Goal: Complete application form

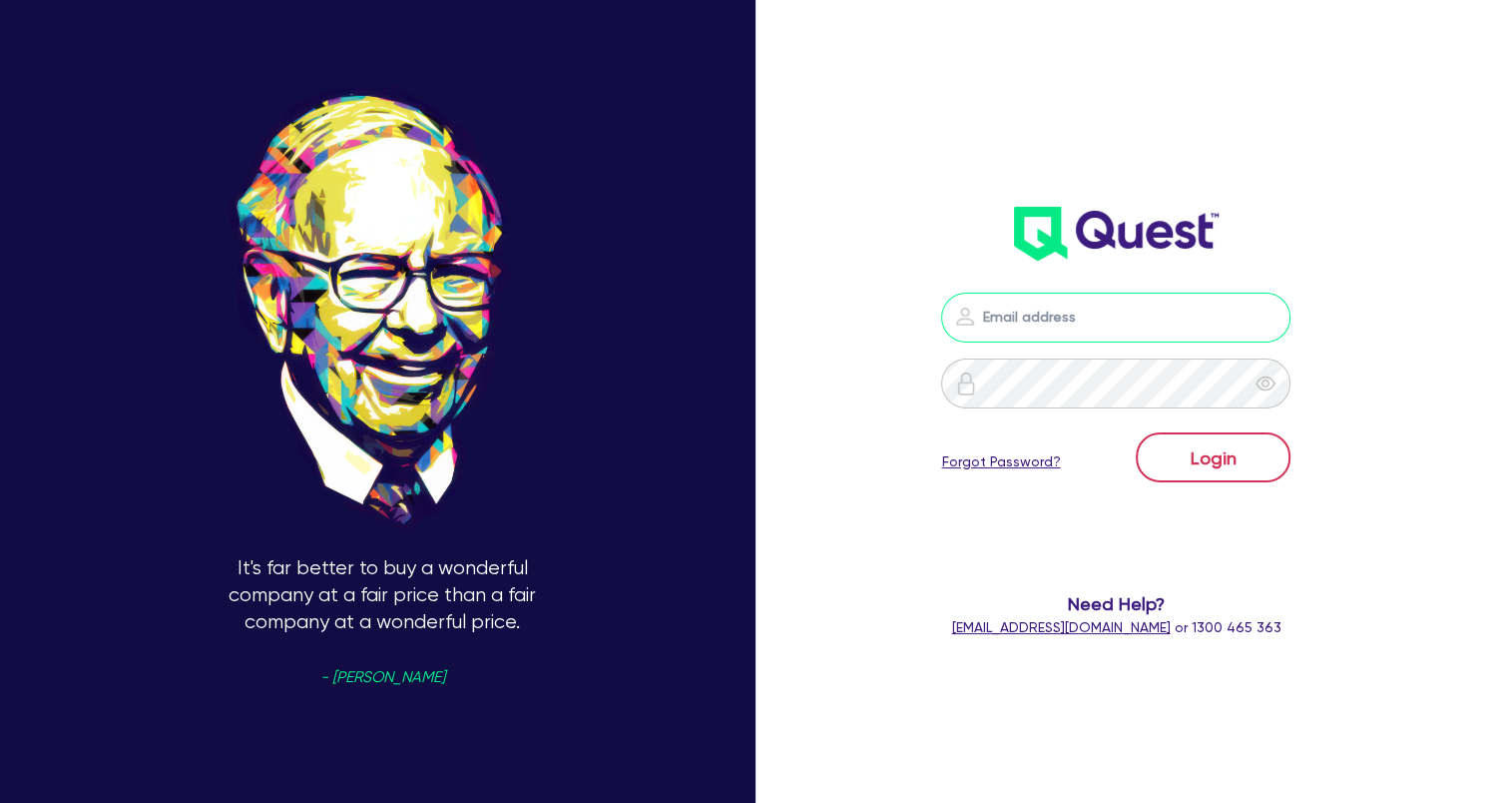
type input "[EMAIL_ADDRESS][DOMAIN_NAME]"
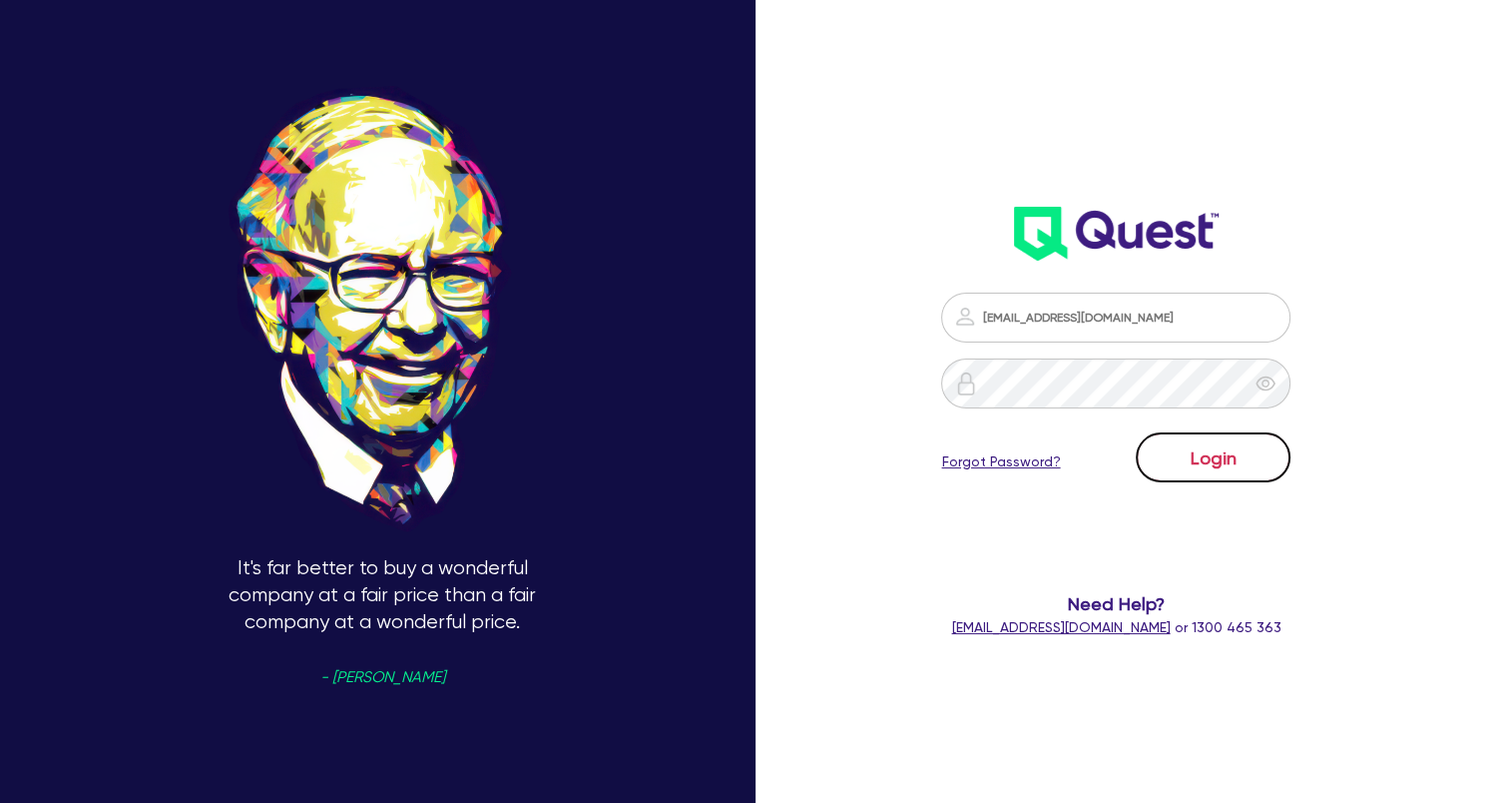
click at [1280, 466] on button "Login" at bounding box center [1213, 457] width 155 height 50
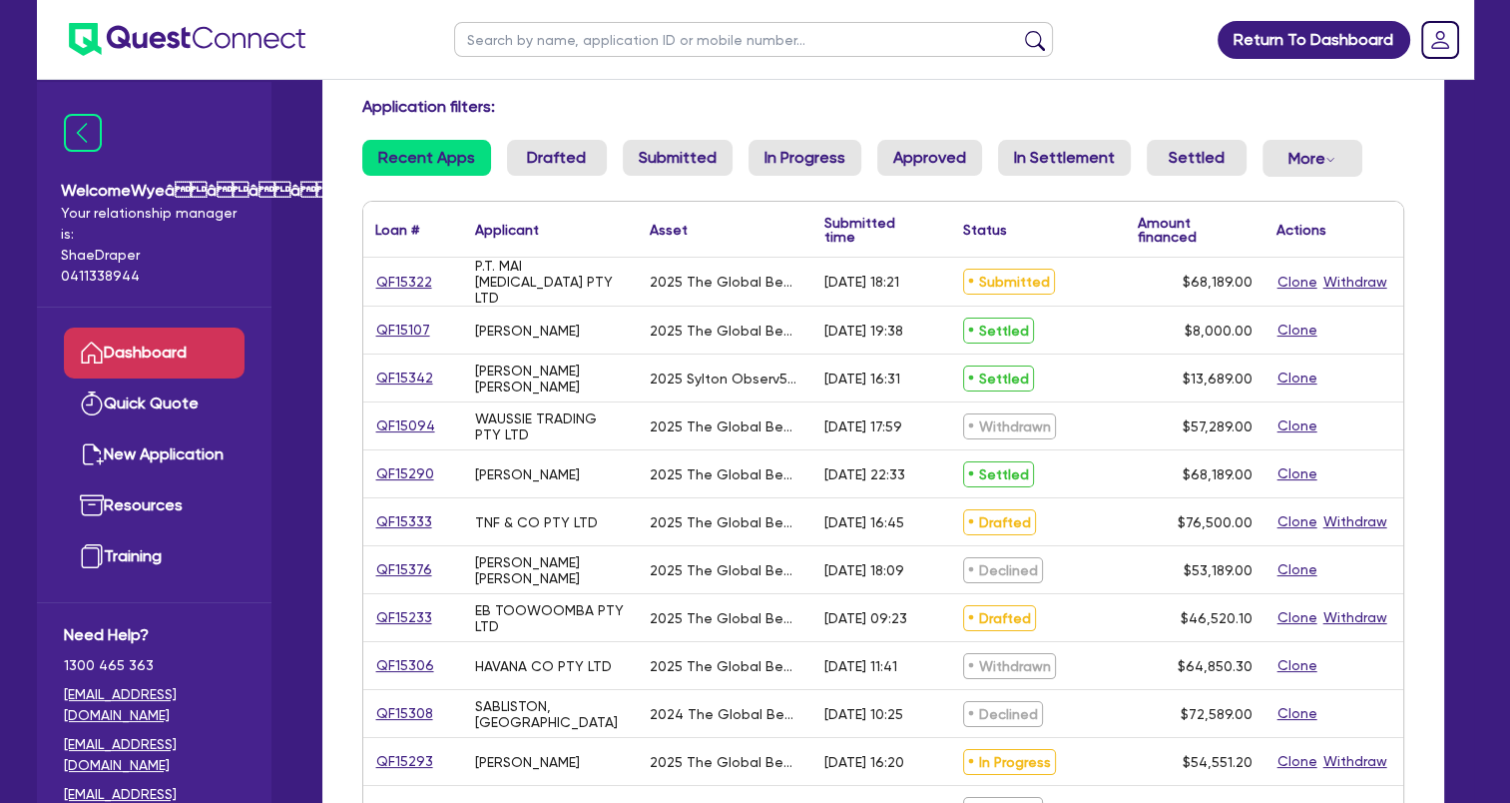
scroll to position [200, 0]
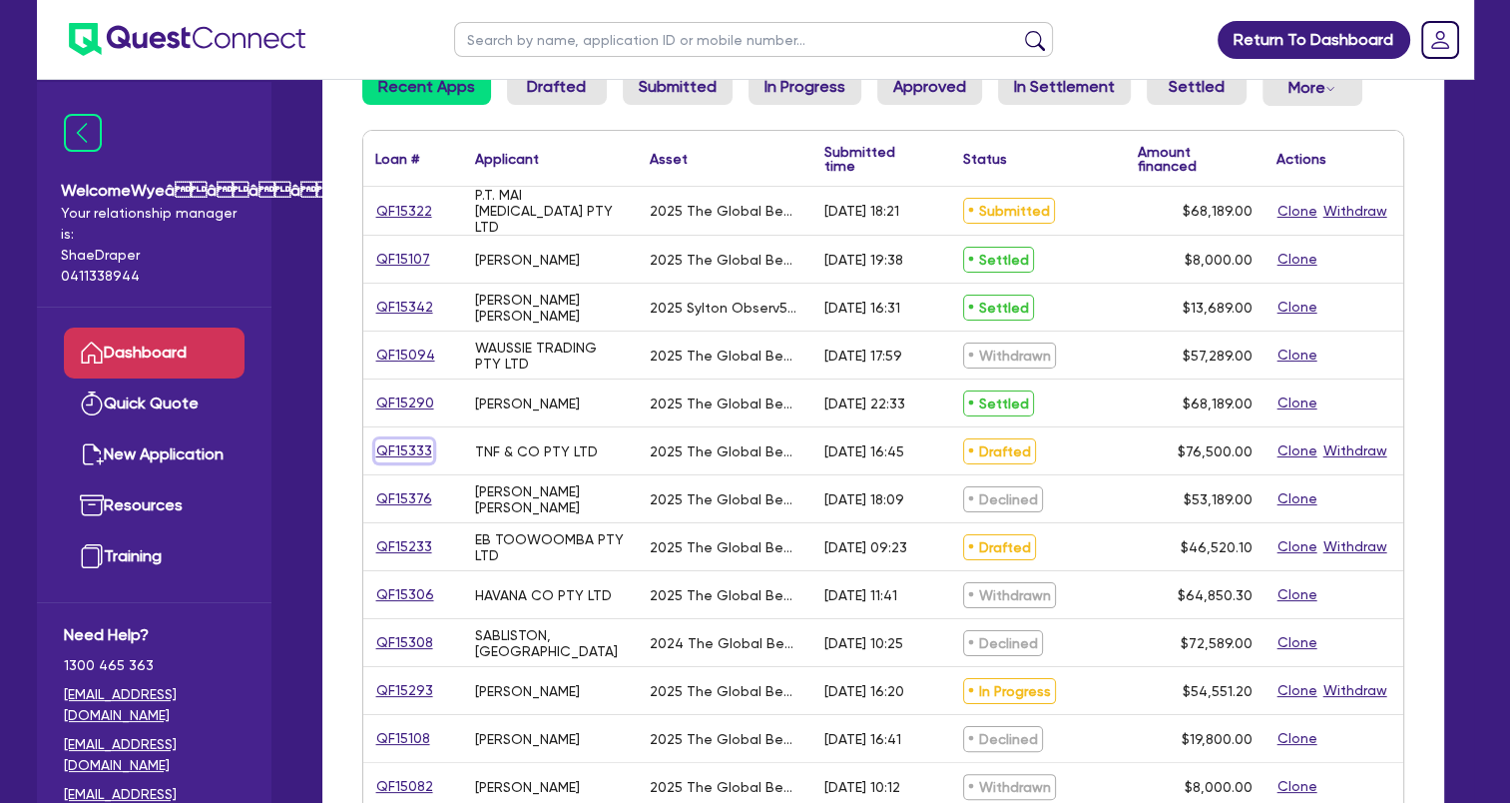
click at [407, 444] on link "QF15333" at bounding box center [404, 450] width 58 height 23
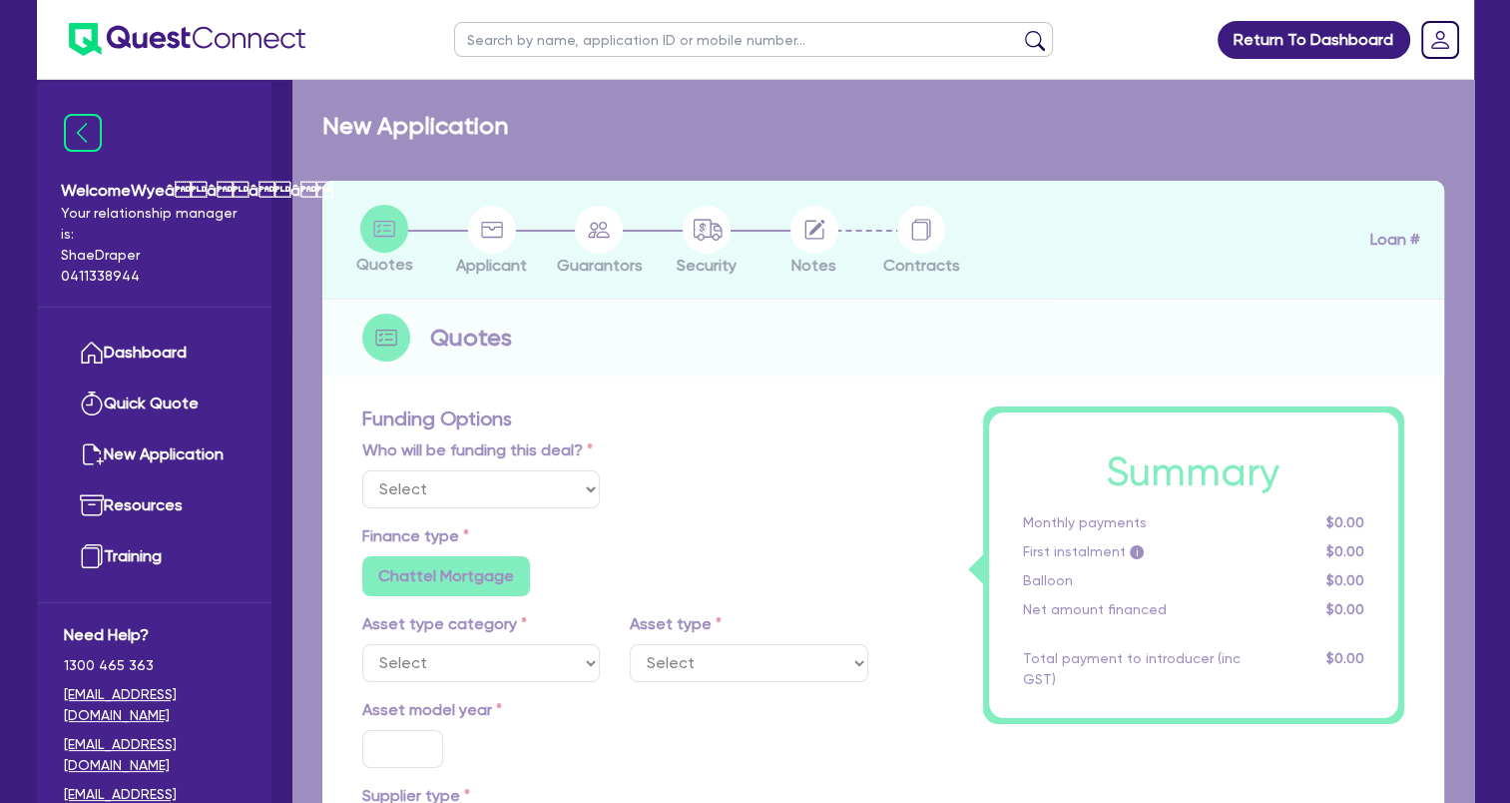
select select "Quest Finance - Own Book"
select select "TERTIARY_ASSETS"
type input "2025"
radio input "true"
type input "85,767"
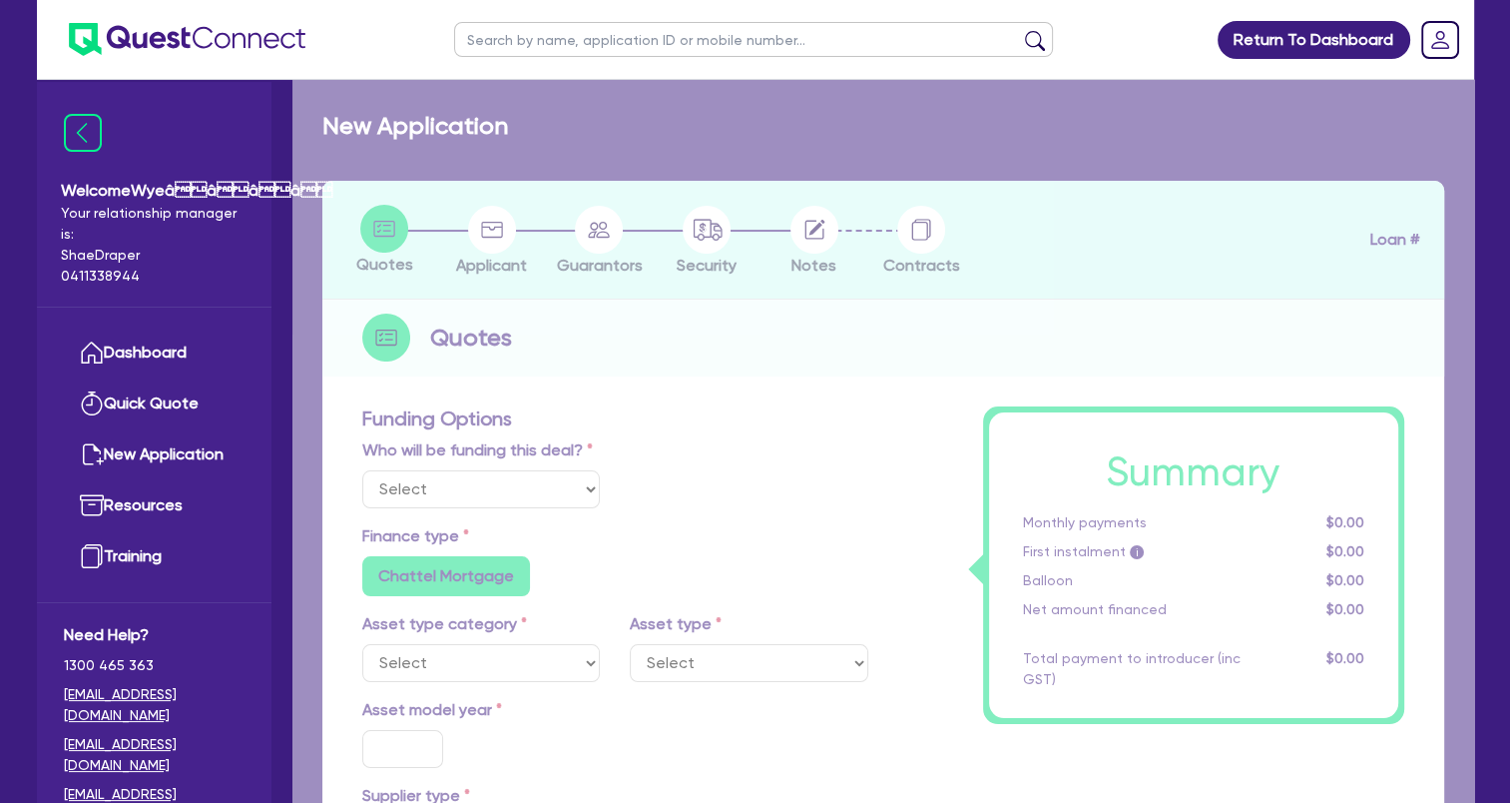
type input "9,267"
type input "4"
type input "3,060"
type input "17.95"
select select "BEAUTY_EQUIPMENT"
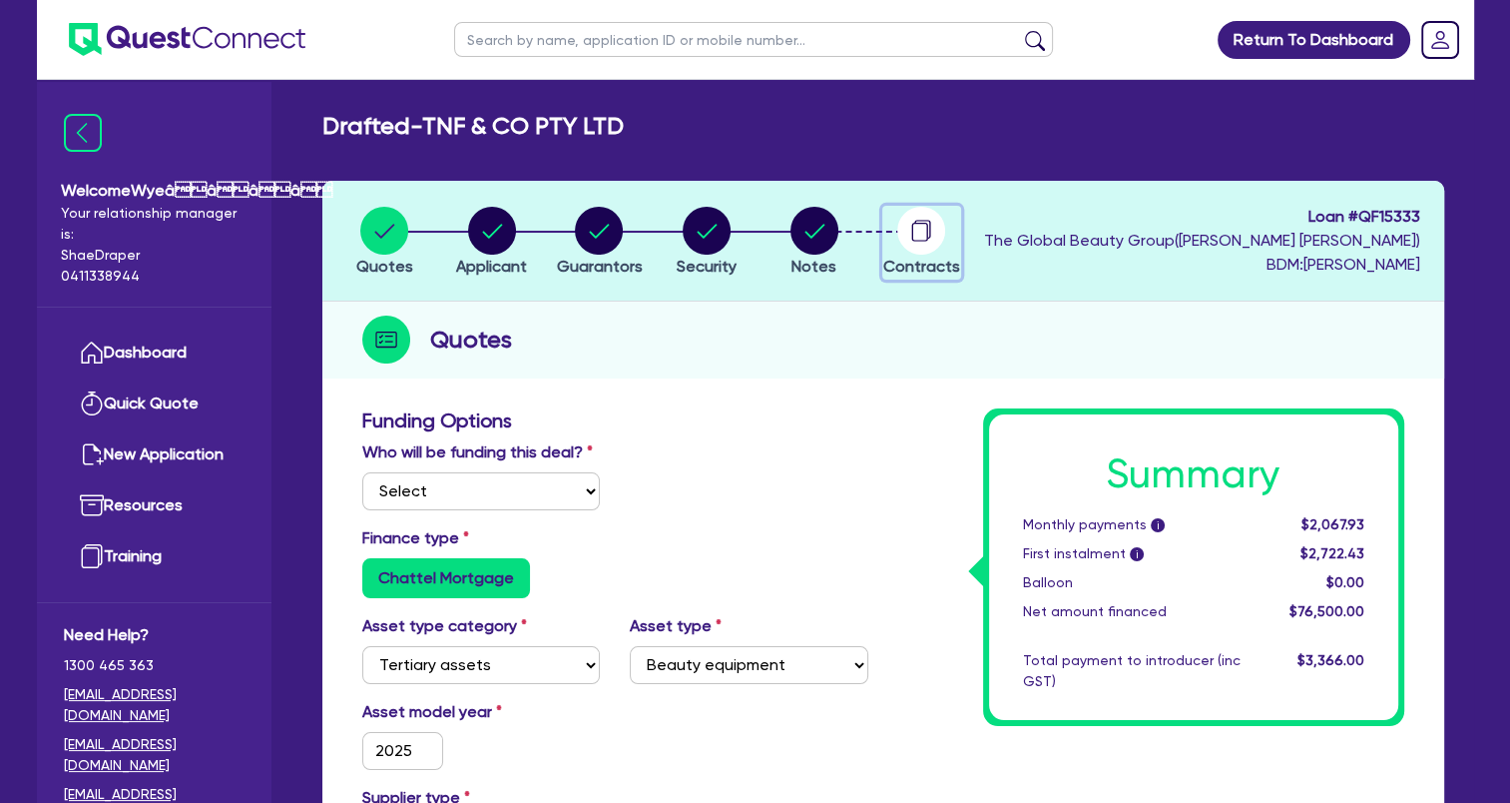
click at [930, 235] on circle "button" at bounding box center [921, 231] width 48 height 48
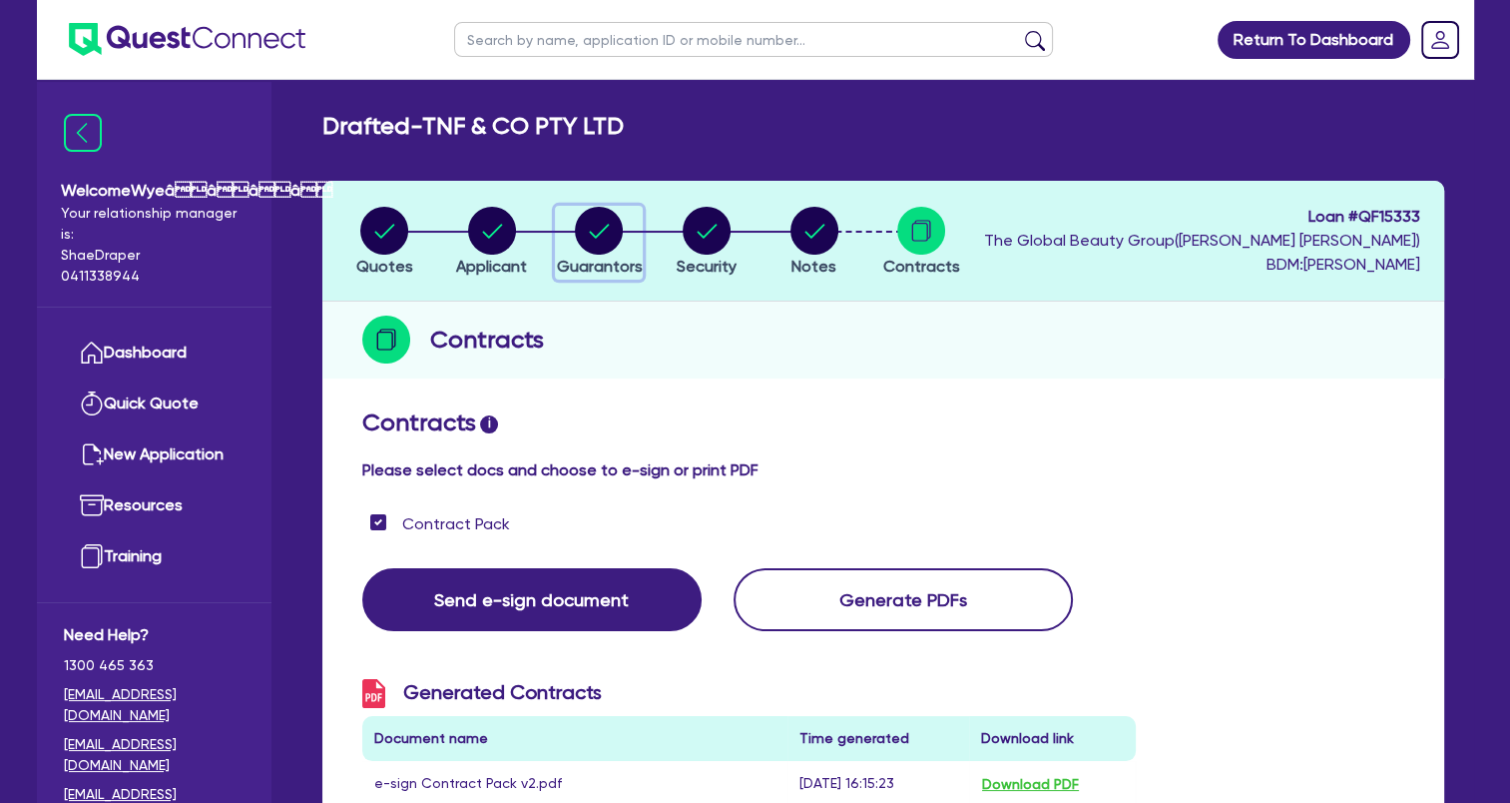
click at [612, 223] on circle "button" at bounding box center [599, 231] width 48 height 48
select select "MRS"
select select "QLD"
select select "MARRIED"
select select "QLD"
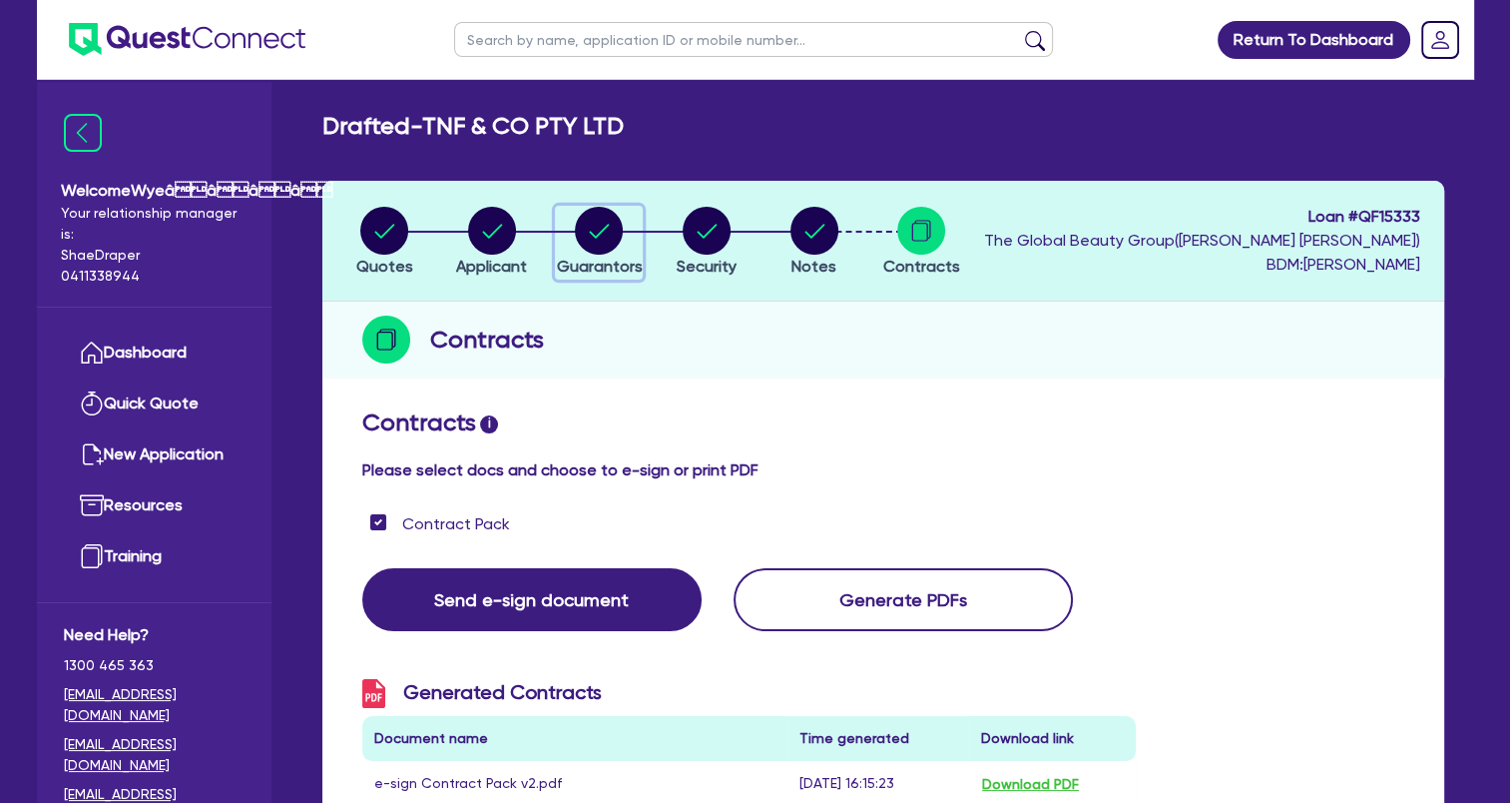
select select "CASH"
select select "HOUSEHOLD_PERSONAL"
select select "VEHICLE"
select select "PROPERTY"
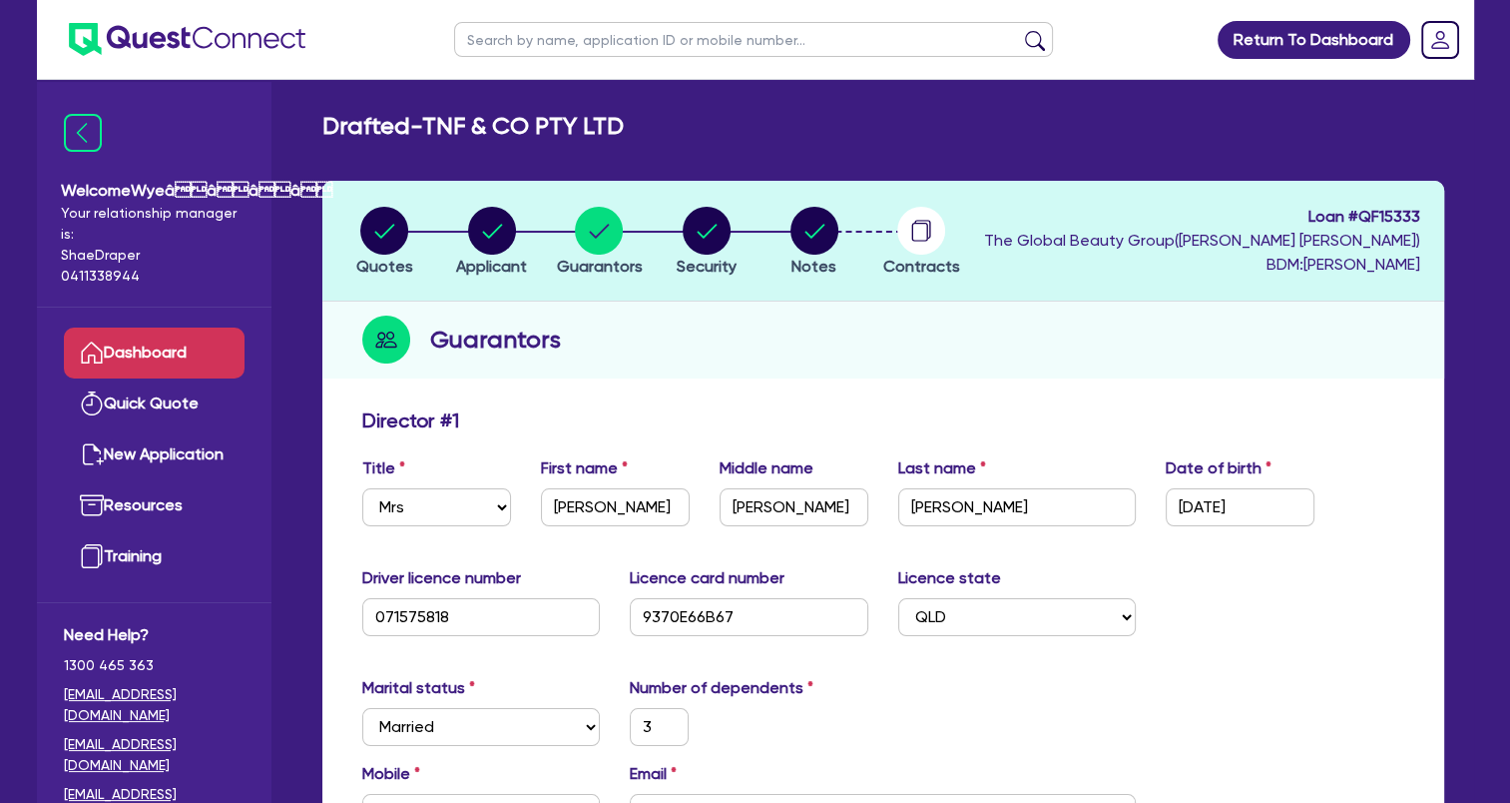
click at [152, 359] on link "Dashboard" at bounding box center [154, 352] width 181 height 51
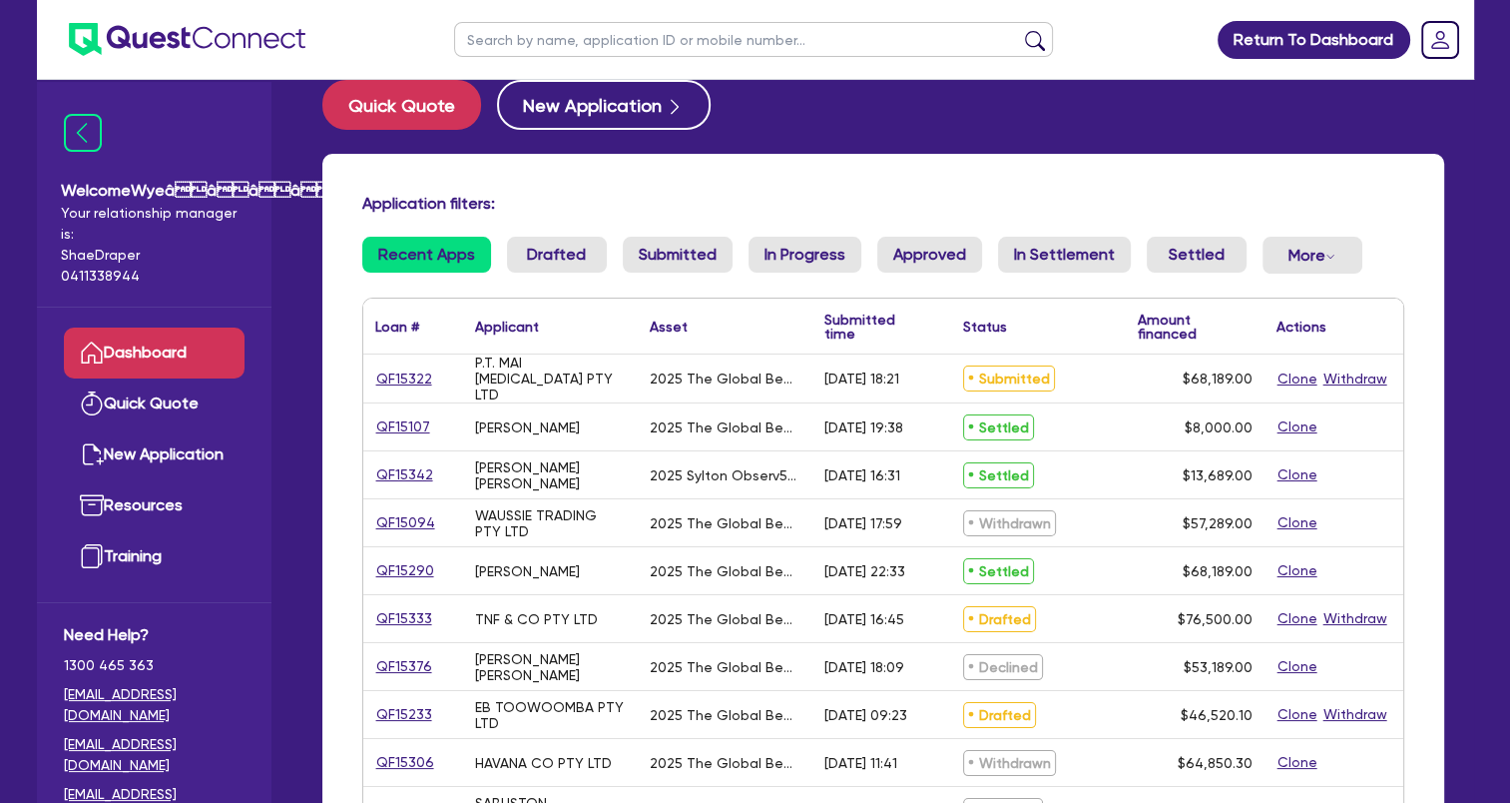
scroll to position [100, 0]
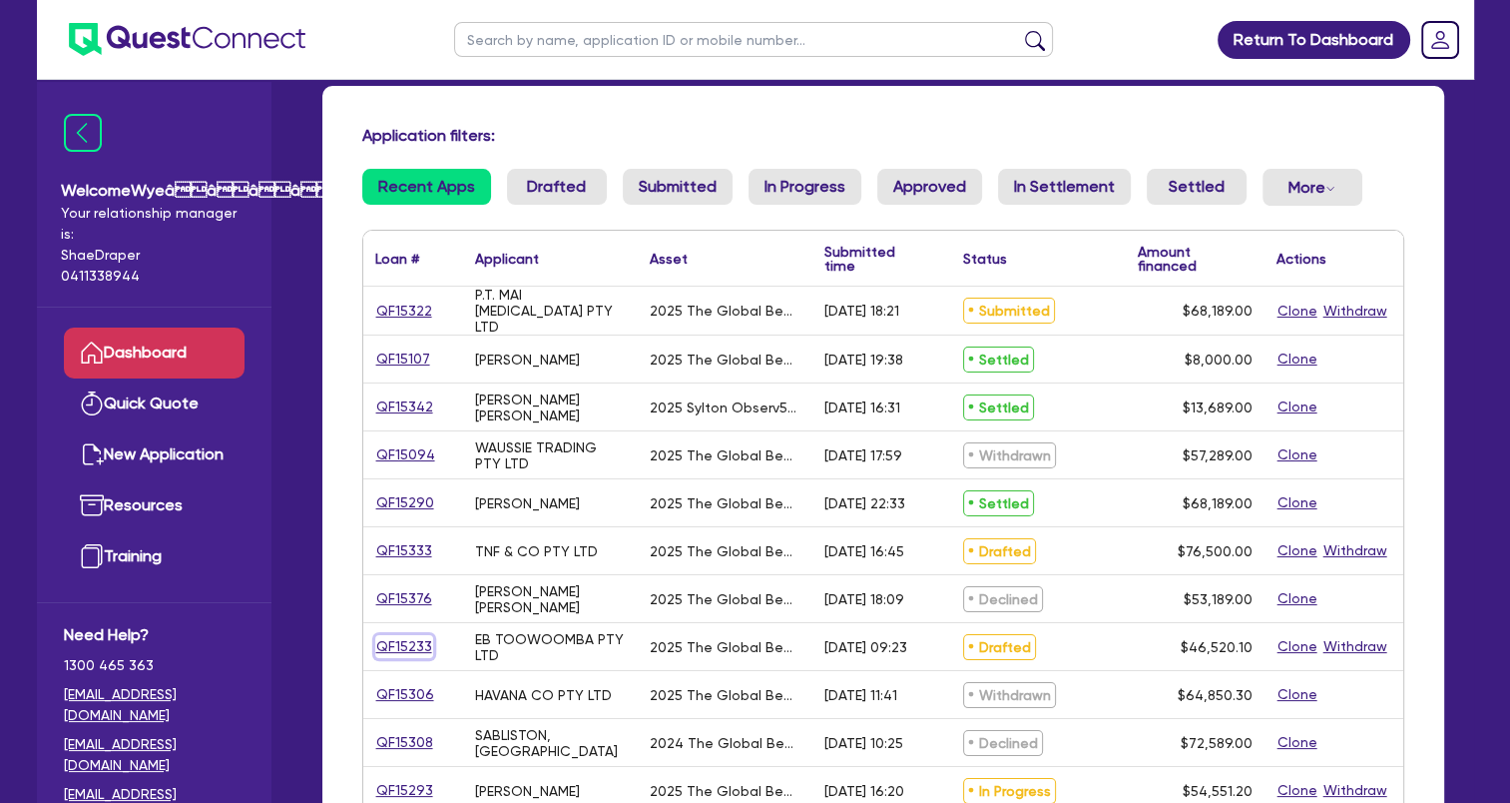
click at [421, 644] on link "QF15233" at bounding box center [404, 646] width 58 height 23
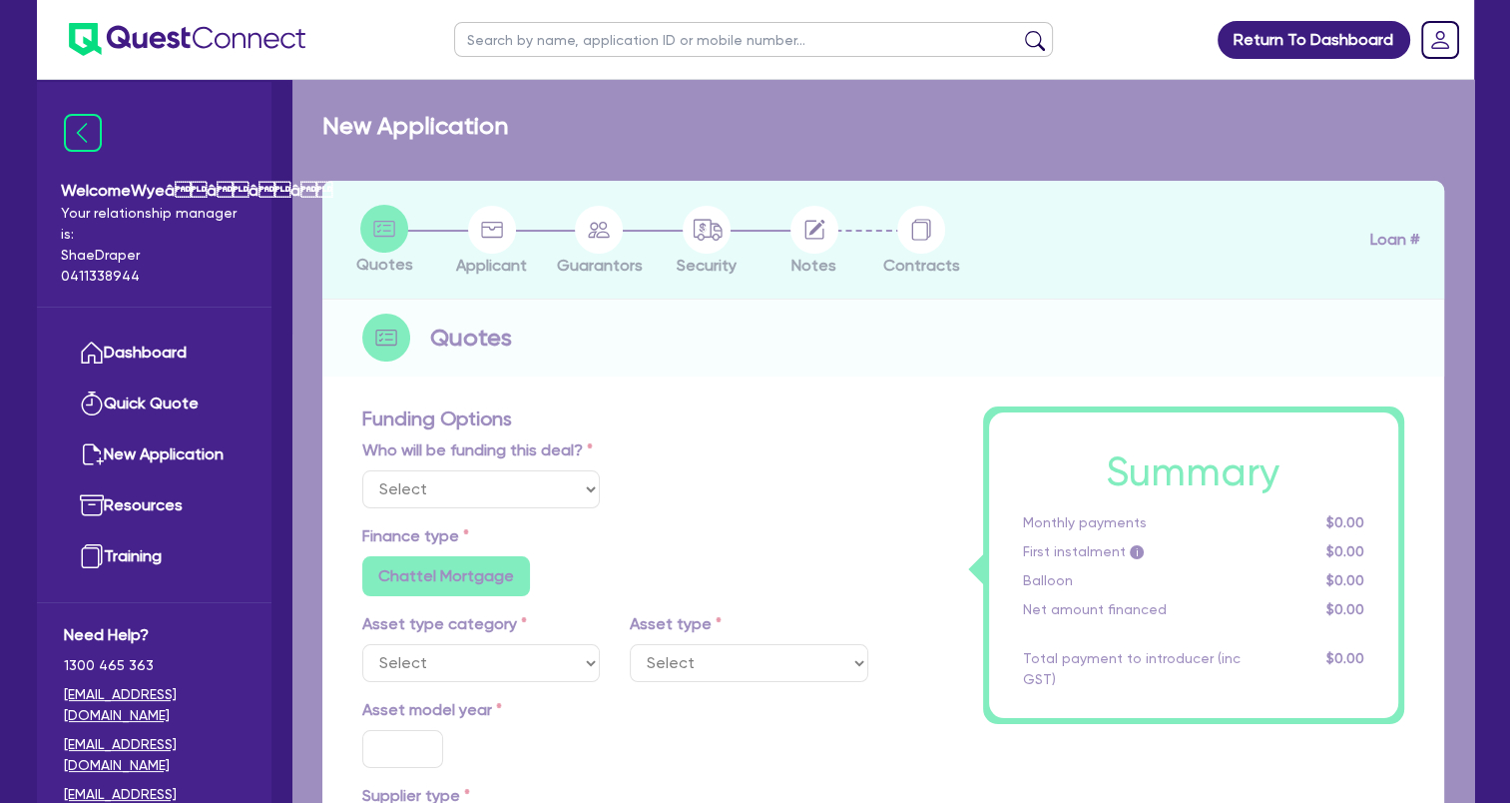
select select "Quest Finance - Own Book"
select select "SECONDARY_ASSETS"
type input "2025"
radio input "true"
type input "46,520.1"
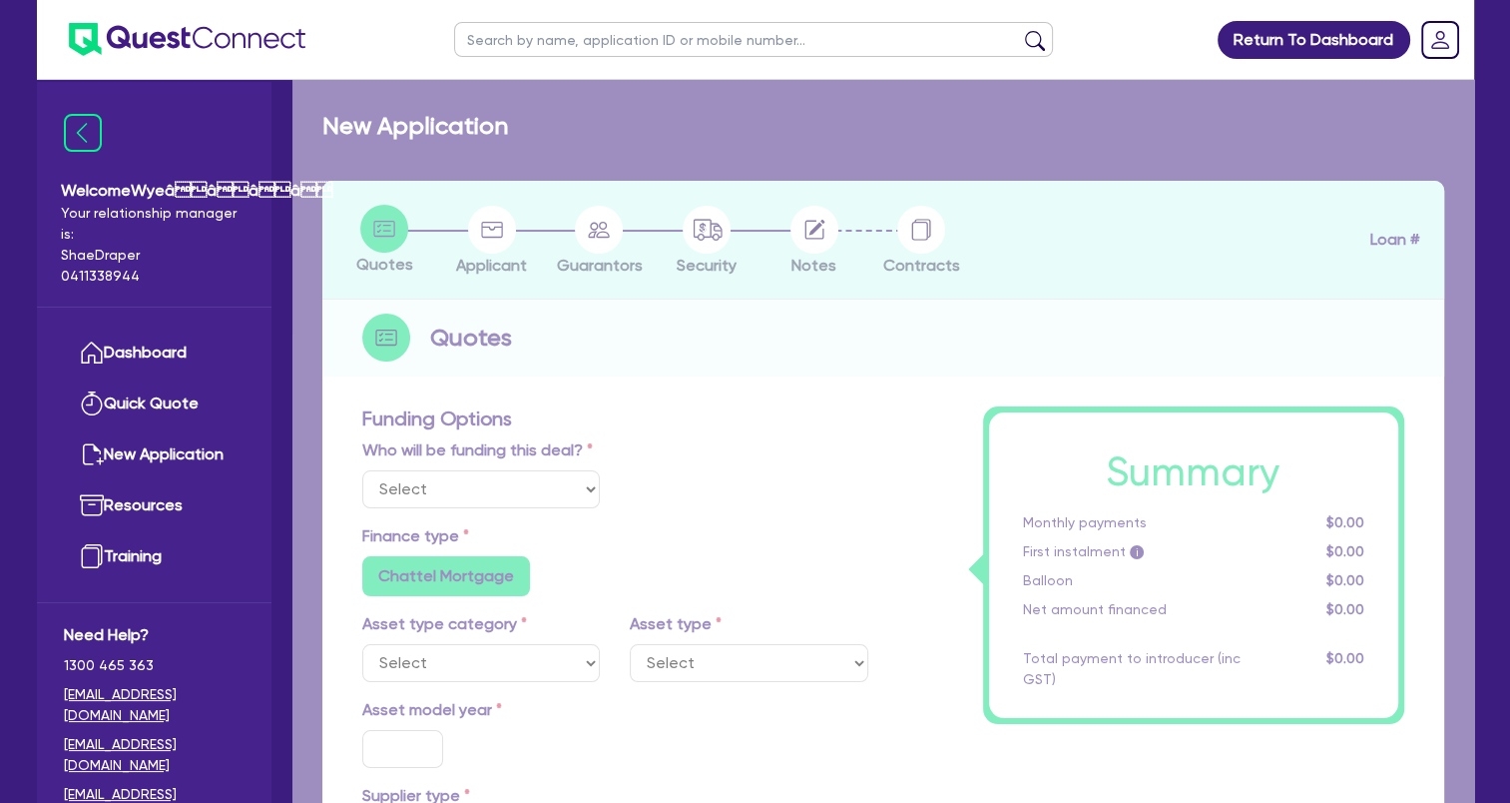
type input "4"
type input "1,860.8"
type input "17.95"
select select "MEDICAL_DENTAL_LABORATORY_EQUIPMENT"
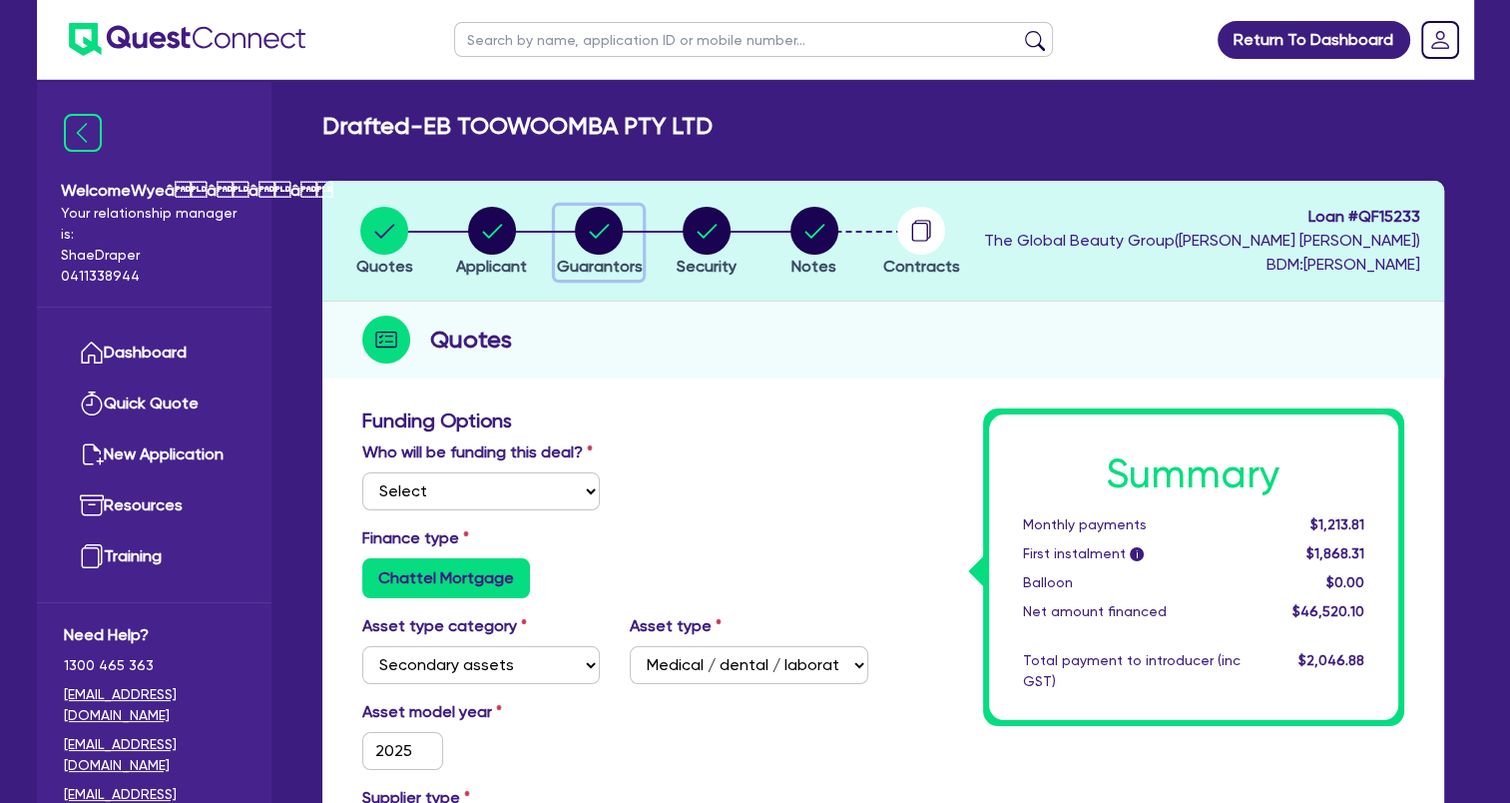
click at [601, 242] on circle "button" at bounding box center [599, 231] width 48 height 48
select select "MRS"
select select "QLD"
select select "MARRIED"
select select "CASH"
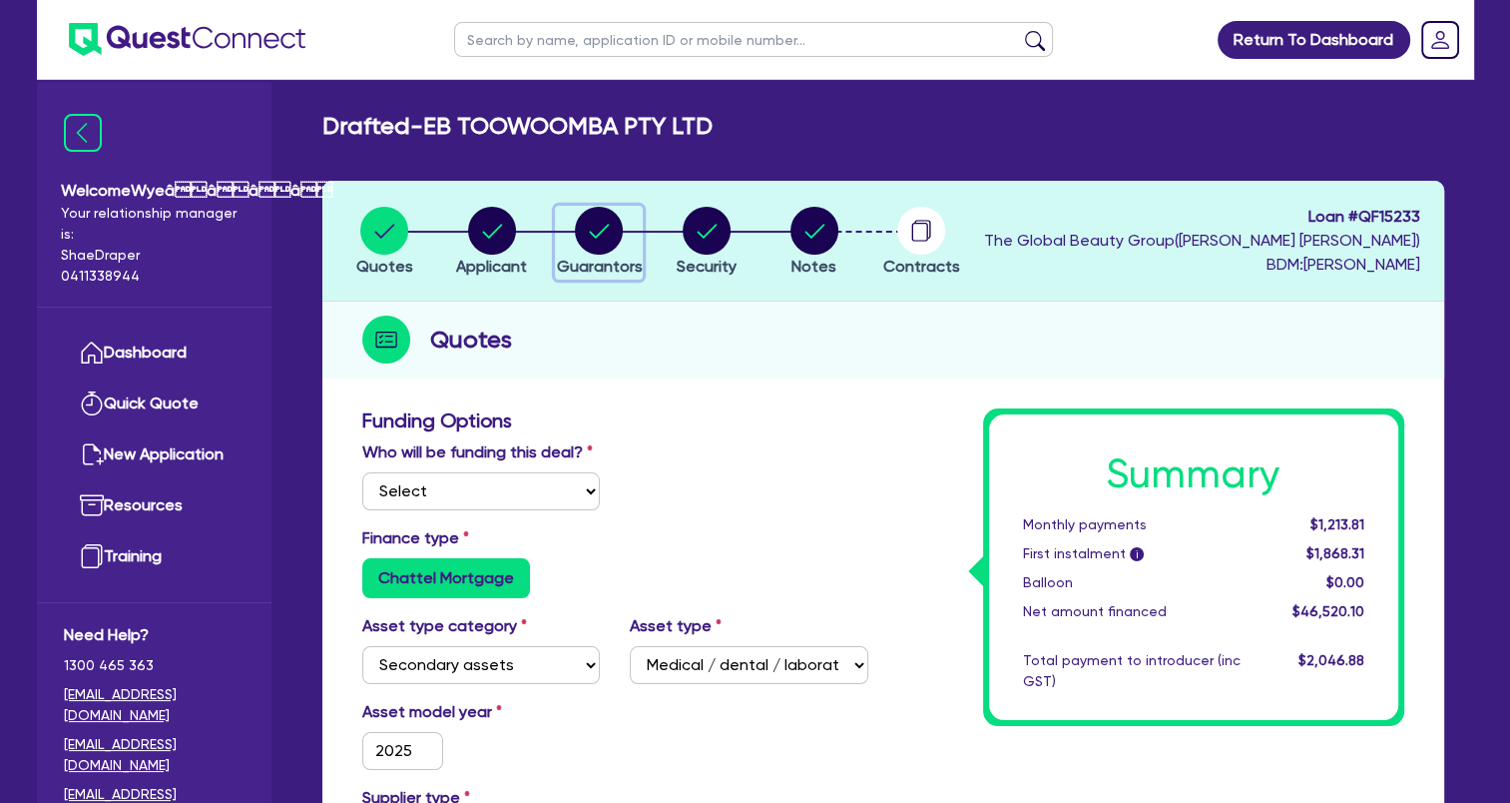
select select "PROPERTY"
select select "VEHICLE"
select select "HOUSEHOLD_PERSONAL"
select select "MORTGAGE"
select select "VEHICLE_LOAN"
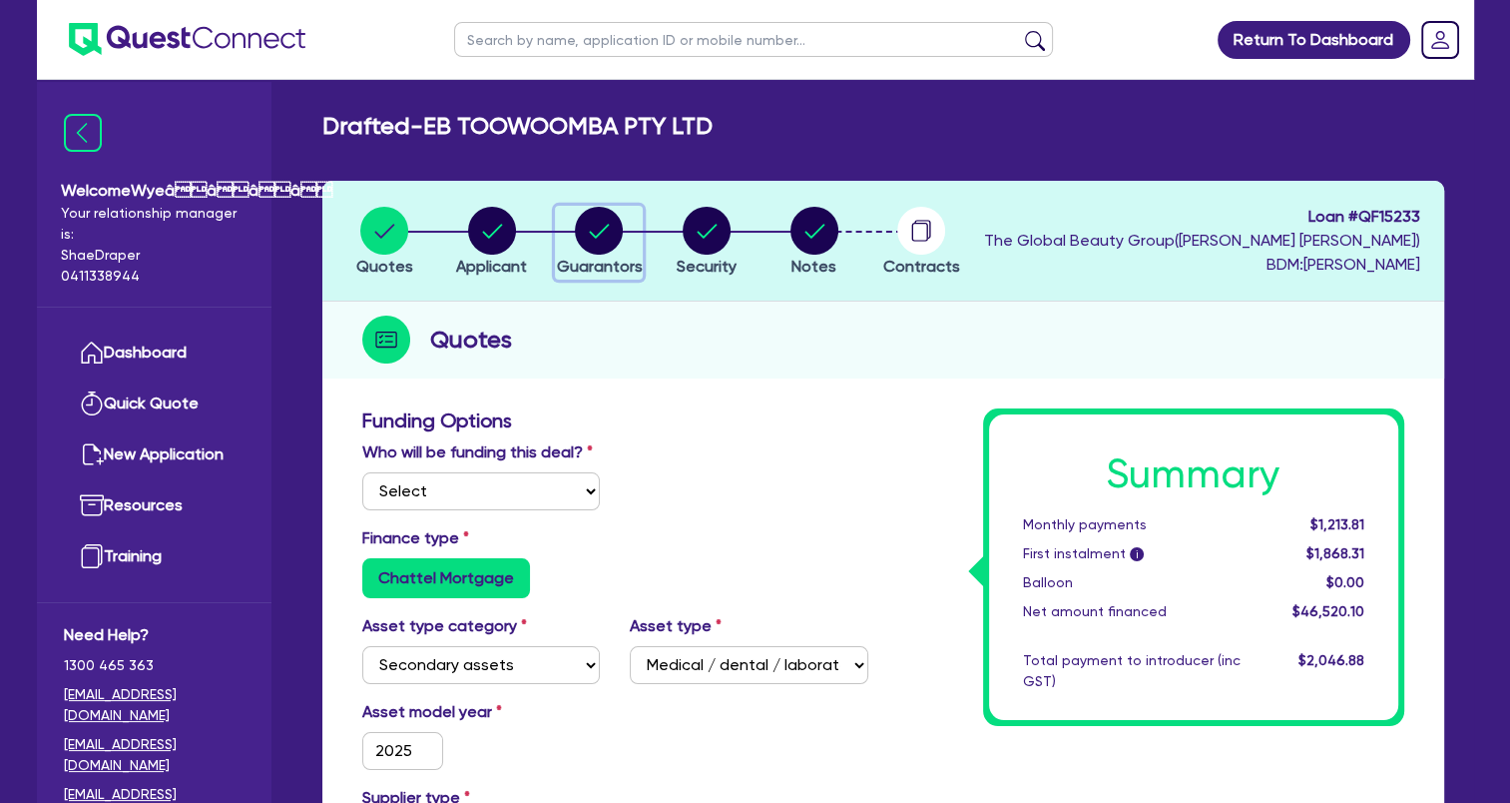
select select "CREDIT_CARD"
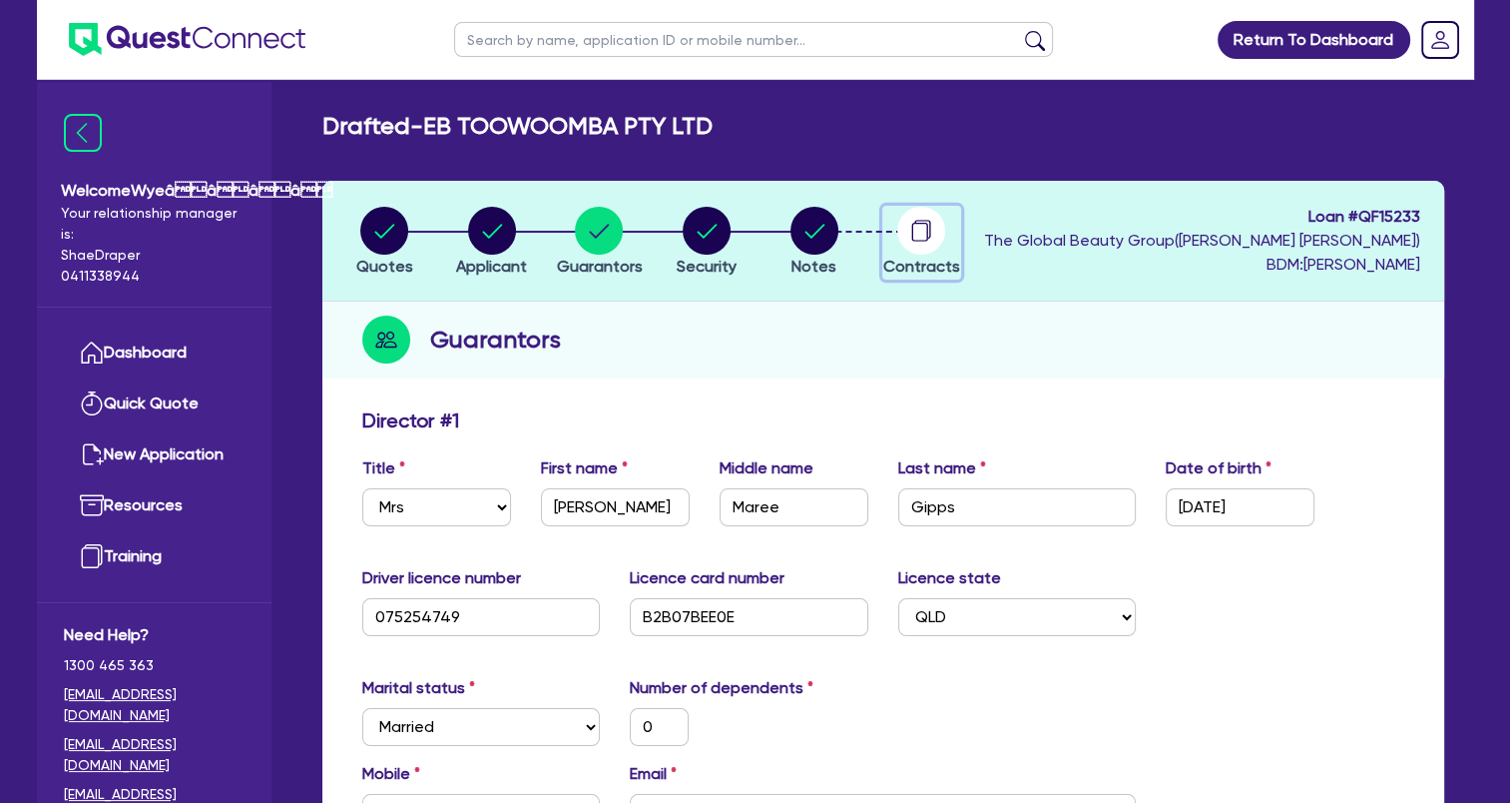
click at [915, 240] on icon "button" at bounding box center [921, 231] width 48 height 48
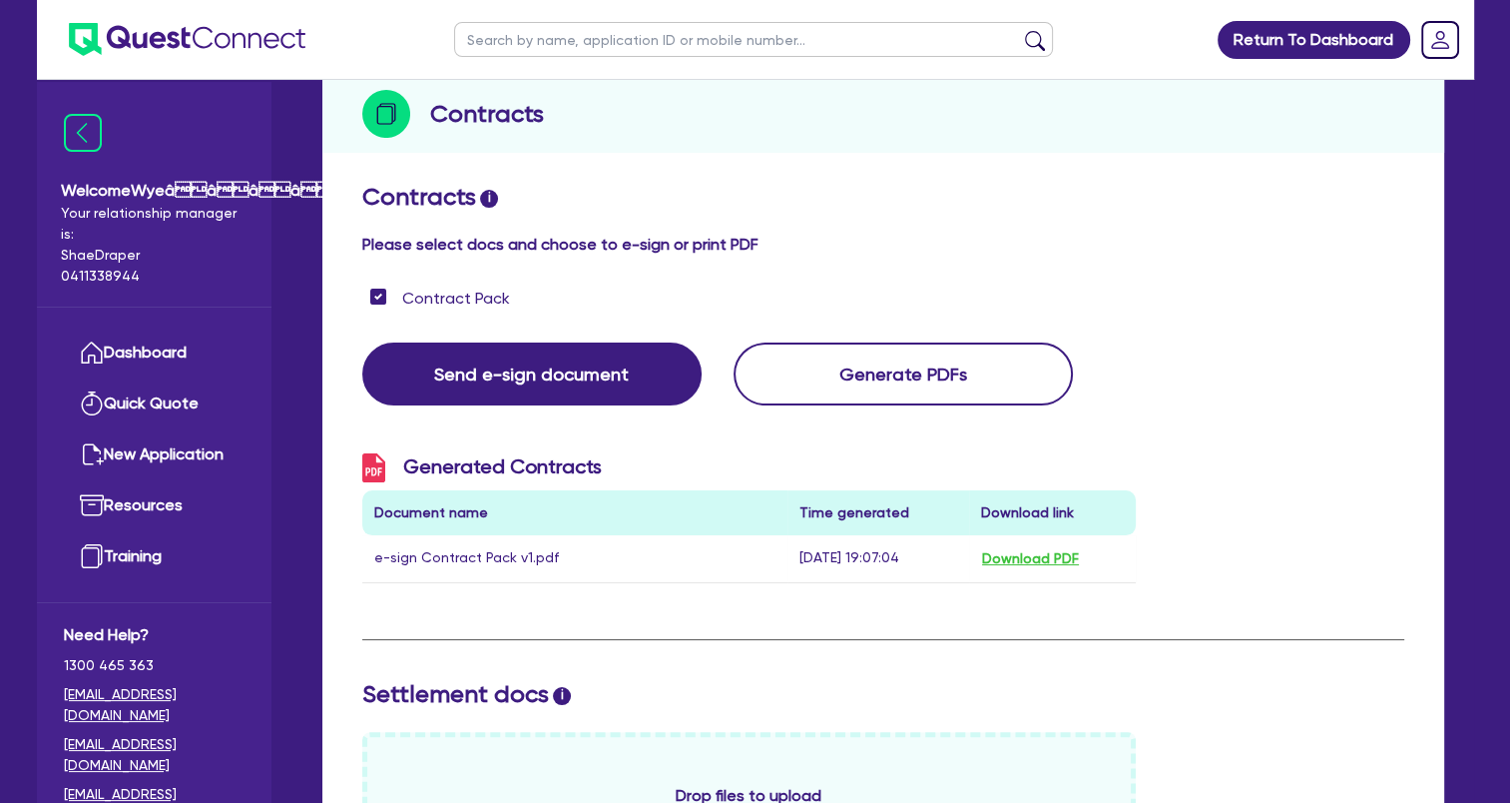
scroll to position [135, 0]
